Goal: Information Seeking & Learning: Learn about a topic

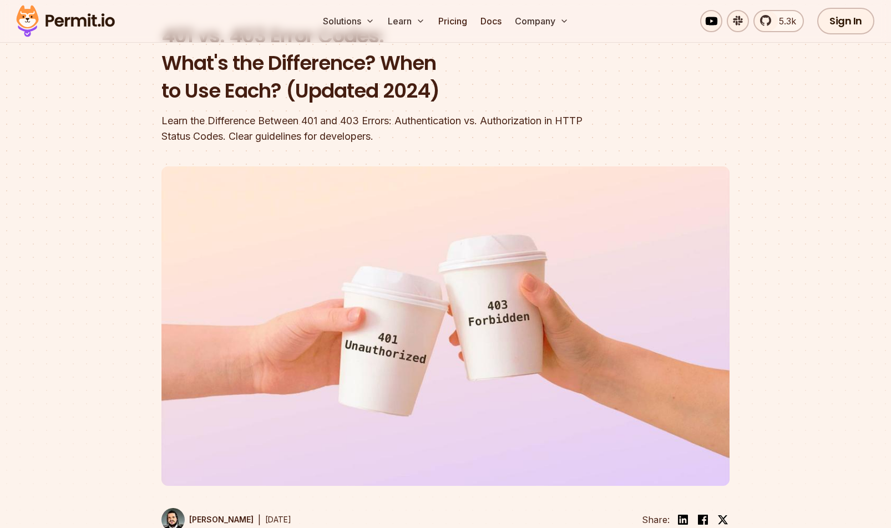
click at [409, 121] on div "Learn the Difference Between 401 and 403 Errors: Authentication vs. Authorizati…" at bounding box center [374, 128] width 426 height 31
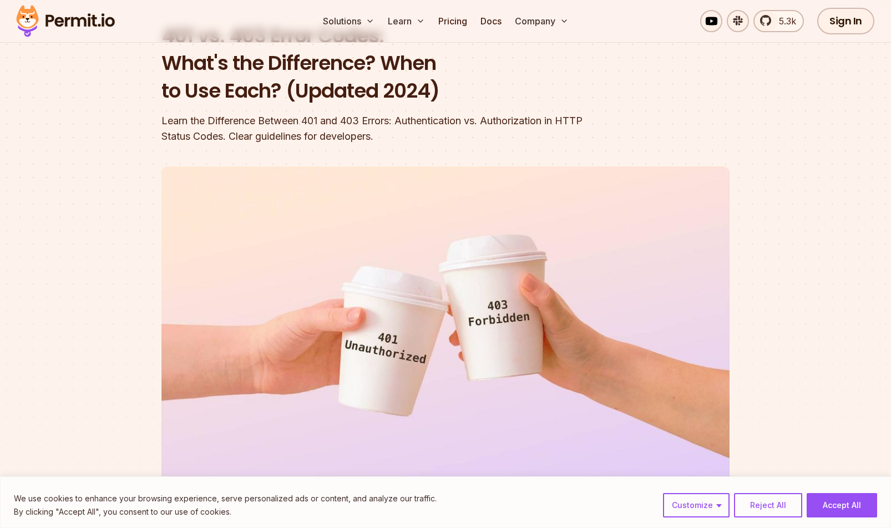
click at [303, 124] on div "Learn the Difference Between 401 and 403 Errors: Authentication vs. Authorizati…" at bounding box center [374, 128] width 426 height 31
click at [314, 119] on div "Learn the Difference Between 401 and 403 Errors: Authentication vs. Authorizati…" at bounding box center [374, 128] width 426 height 31
drag, startPoint x: 314, startPoint y: 119, endPoint x: 425, endPoint y: 120, distance: 110.9
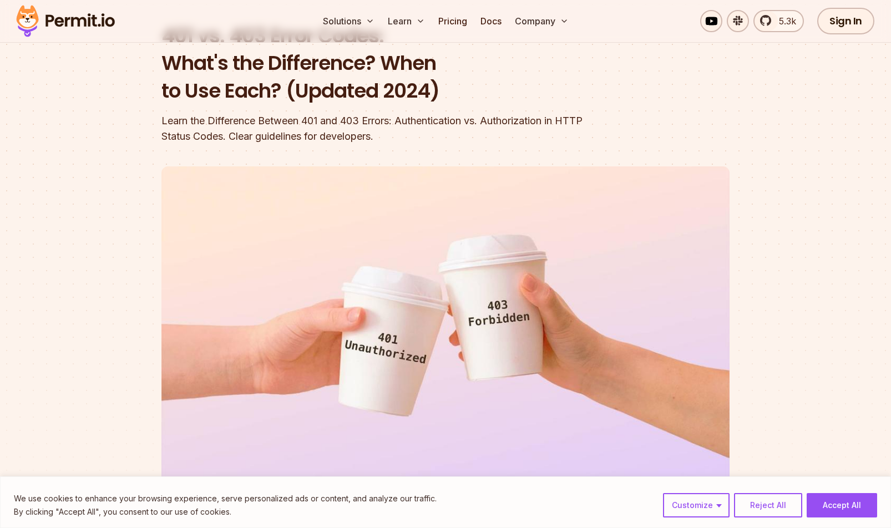
click at [425, 120] on div "Learn the Difference Between 401 and 403 Errors: Authentication vs. Authorizati…" at bounding box center [374, 128] width 426 height 31
drag, startPoint x: 425, startPoint y: 120, endPoint x: 514, endPoint y: 120, distance: 88.7
click at [514, 120] on div "Learn the Difference Between 401 and 403 Errors: Authentication vs. Authorizati…" at bounding box center [374, 128] width 426 height 31
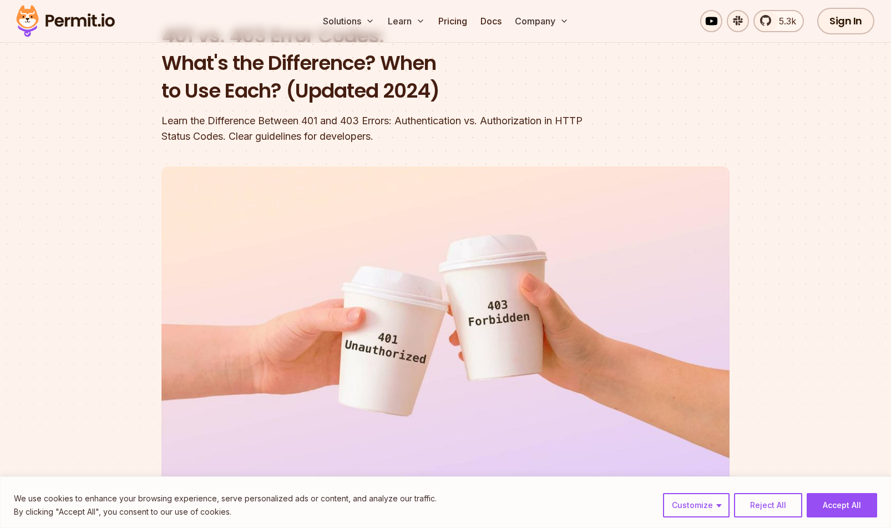
click at [349, 118] on div "Learn the Difference Between 401 and 403 Errors: Authentication vs. Authorizati…" at bounding box center [374, 128] width 426 height 31
click at [507, 119] on div "Learn the Difference Between 401 and 403 Errors: Authentication vs. Authorizati…" at bounding box center [374, 128] width 426 height 31
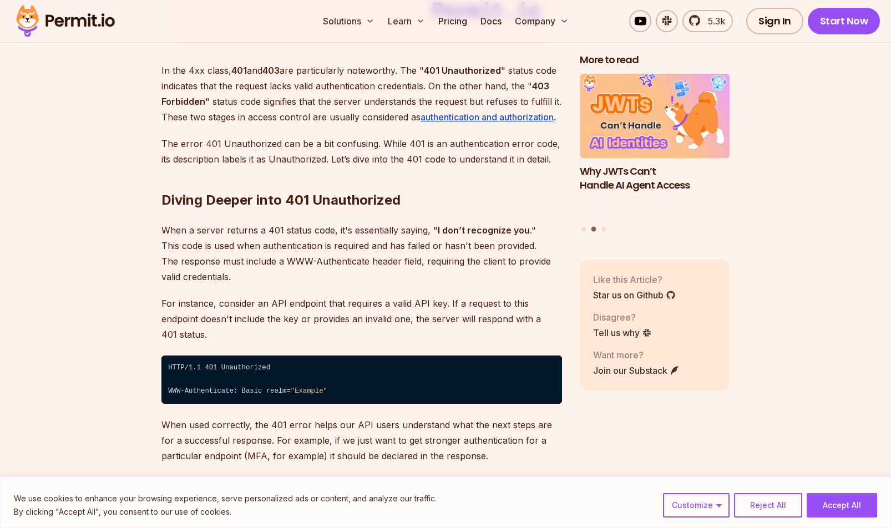
scroll to position [1553, 0]
